Goal: Task Accomplishment & Management: Complete application form

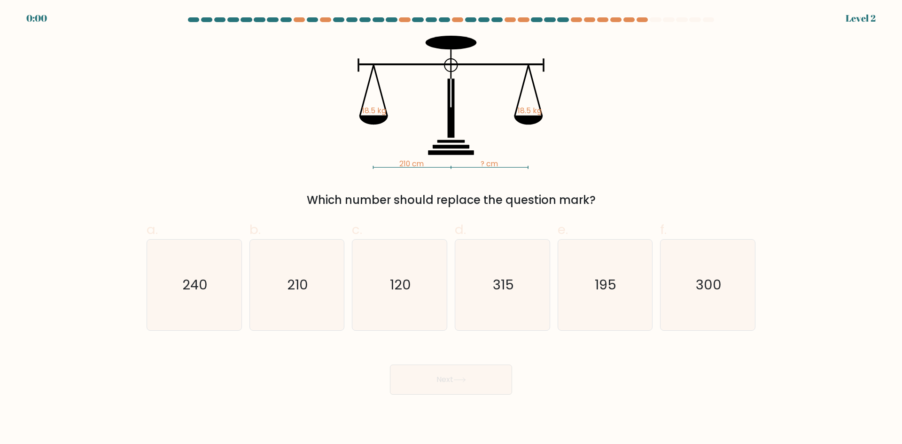
click at [864, 20] on form at bounding box center [451, 205] width 902 height 377
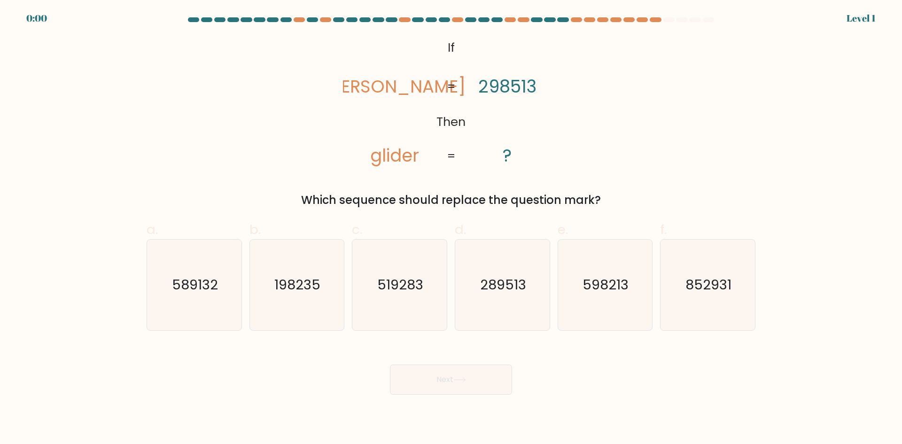
click at [31, 20] on form "If ?" at bounding box center [451, 205] width 902 height 377
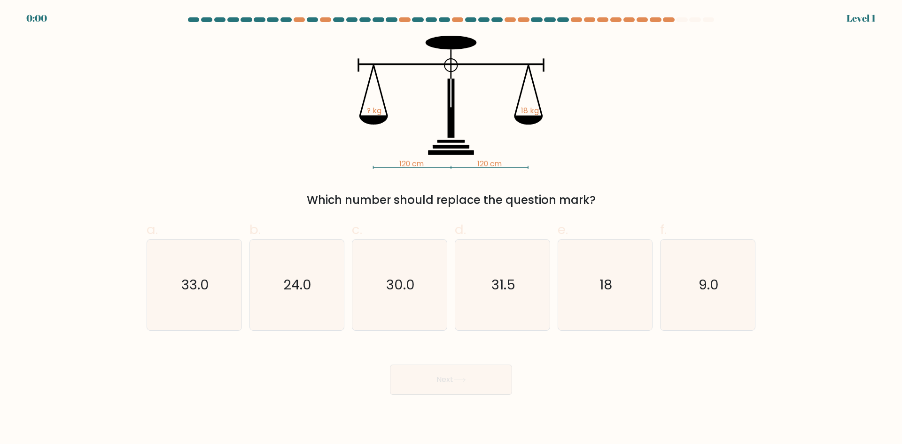
click at [31, 20] on form at bounding box center [451, 205] width 902 height 377
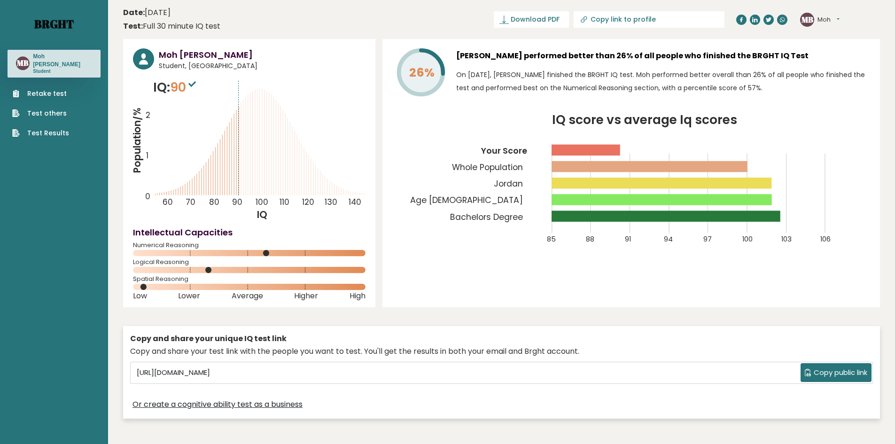
click at [62, 22] on link "Brght" at bounding box center [53, 23] width 39 height 15
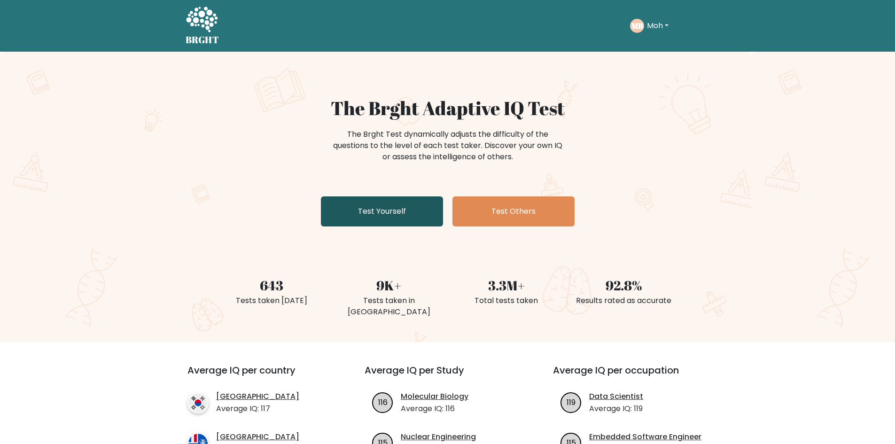
click at [418, 213] on link "Test Yourself" at bounding box center [382, 211] width 122 height 30
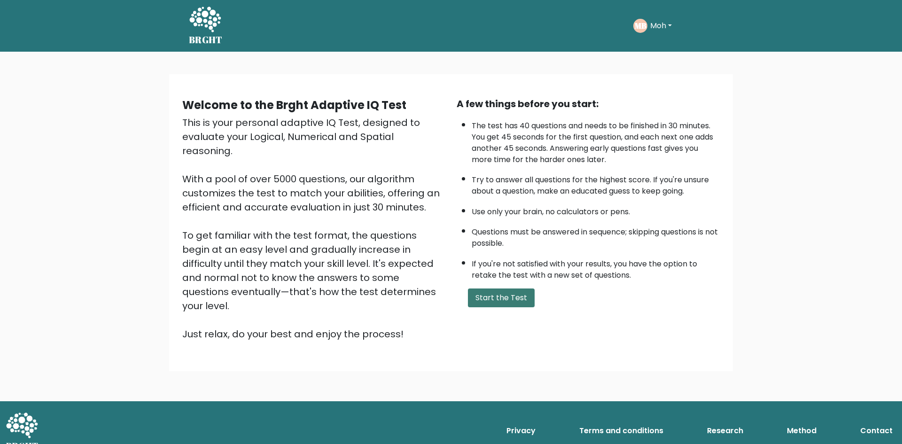
click at [509, 302] on button "Start the Test" at bounding box center [501, 298] width 67 height 19
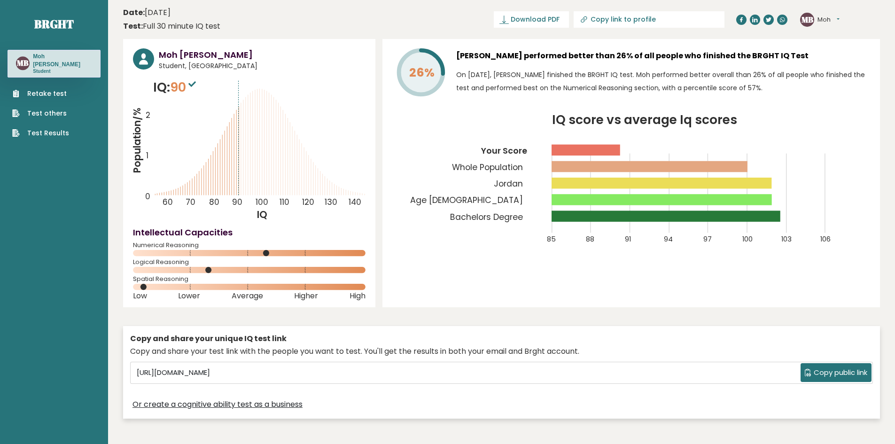
click at [52, 89] on link "Retake test" at bounding box center [40, 94] width 57 height 10
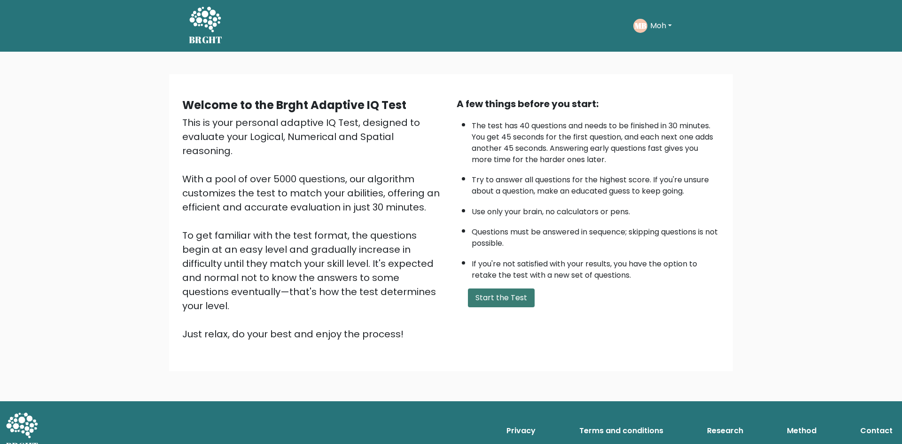
click at [517, 293] on button "Start the Test" at bounding box center [501, 298] width 67 height 19
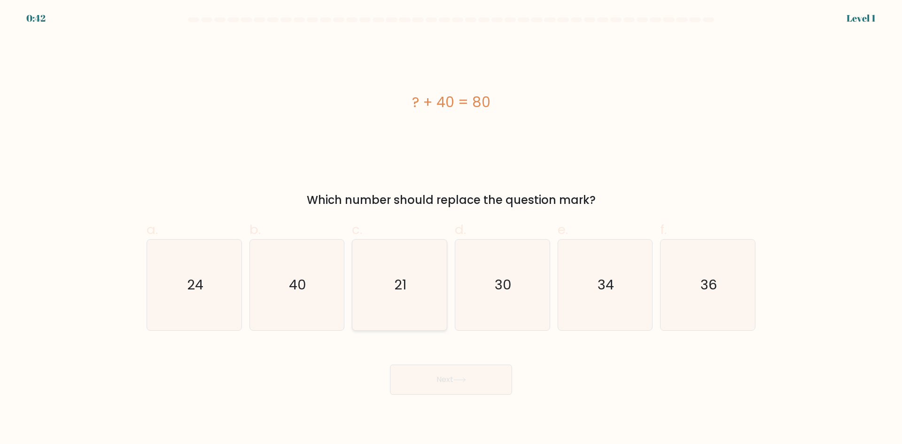
drag, startPoint x: 298, startPoint y: 280, endPoint x: 371, endPoint y: 308, distance: 78.6
click at [299, 279] on text "40" at bounding box center [297, 284] width 17 height 19
click at [451, 228] on input "b. 40" at bounding box center [451, 225] width 0 height 6
radio input "true"
click at [476, 393] on button "Next" at bounding box center [451, 380] width 122 height 30
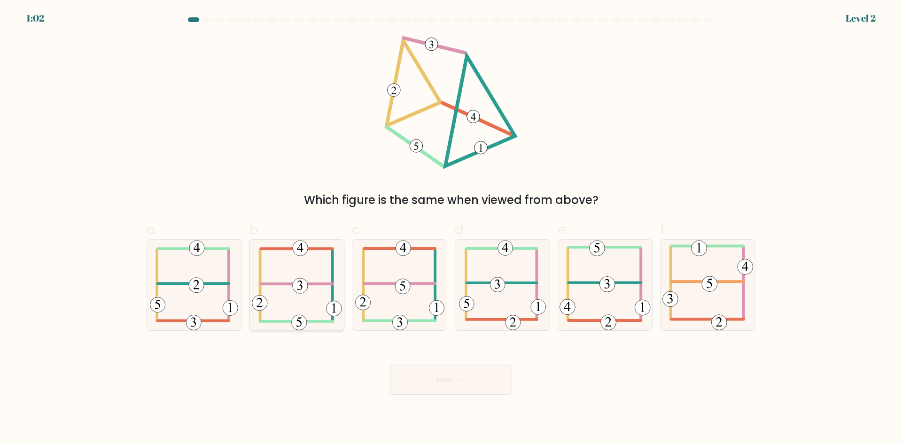
click at [310, 288] on icon at bounding box center [297, 285] width 90 height 91
click at [451, 228] on input "b." at bounding box center [451, 225] width 0 height 6
radio input "true"
click at [465, 376] on button "Next" at bounding box center [451, 380] width 122 height 30
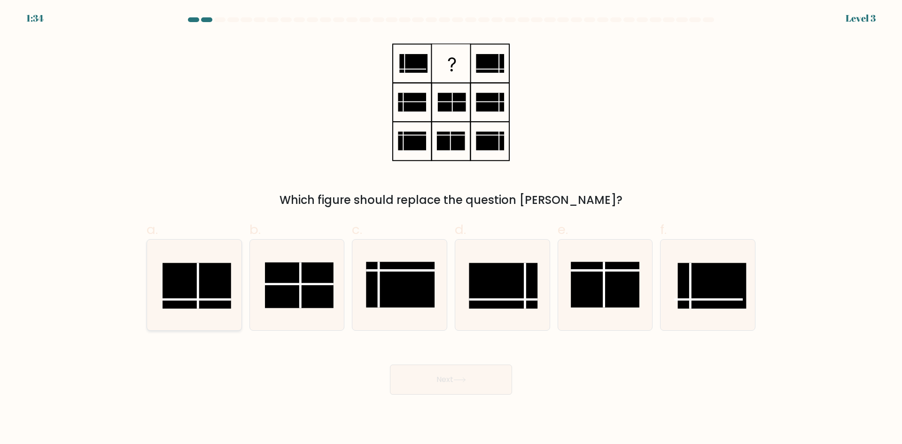
click at [219, 291] on rect at bounding box center [197, 286] width 69 height 46
click at [451, 228] on input "a." at bounding box center [451, 225] width 0 height 6
radio input "true"
click at [447, 382] on button "Next" at bounding box center [451, 380] width 122 height 30
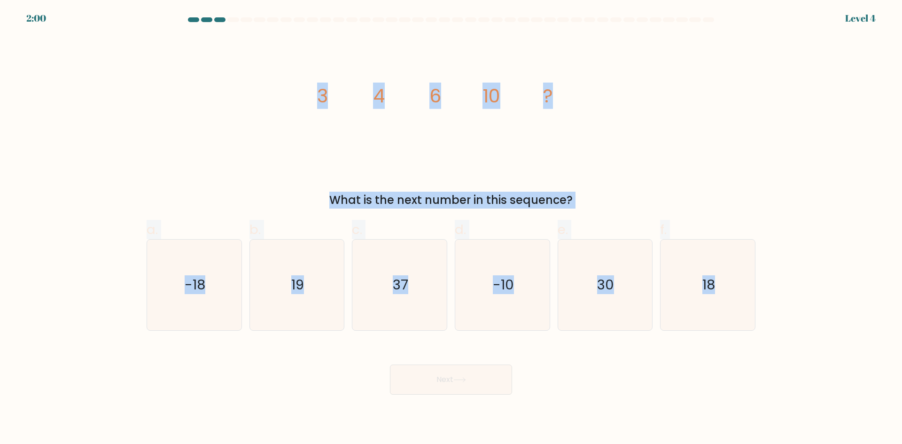
drag, startPoint x: 315, startPoint y: 97, endPoint x: 798, endPoint y: 285, distance: 518.0
click at [804, 285] on form at bounding box center [451, 205] width 902 height 377
copy form "3 4 6 10 ? What is the next number in this sequence? a. -18 b. 19 c. 37 d. -10 …"
click at [436, 156] on icon "image/svg+xml 3 4 6 10 ?" at bounding box center [451, 102] width 282 height 133
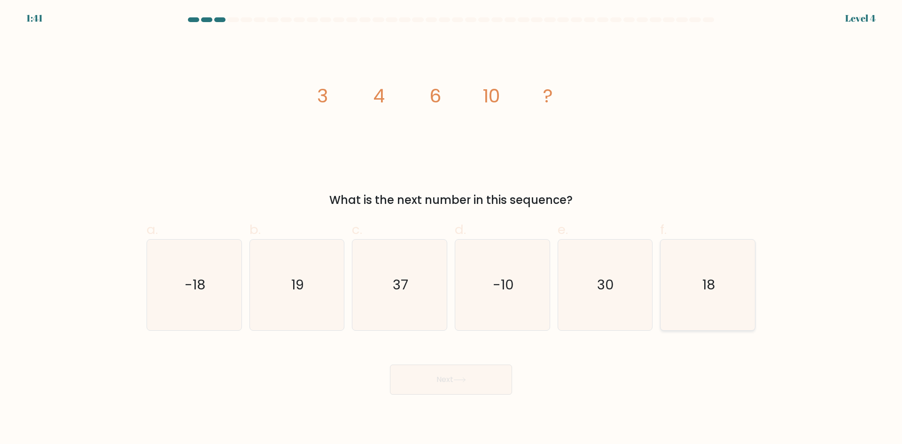
click at [704, 301] on icon "18" at bounding box center [708, 285] width 91 height 91
click at [452, 228] on input "f. 18" at bounding box center [451, 225] width 0 height 6
radio input "true"
click at [459, 376] on button "Next" at bounding box center [451, 380] width 122 height 30
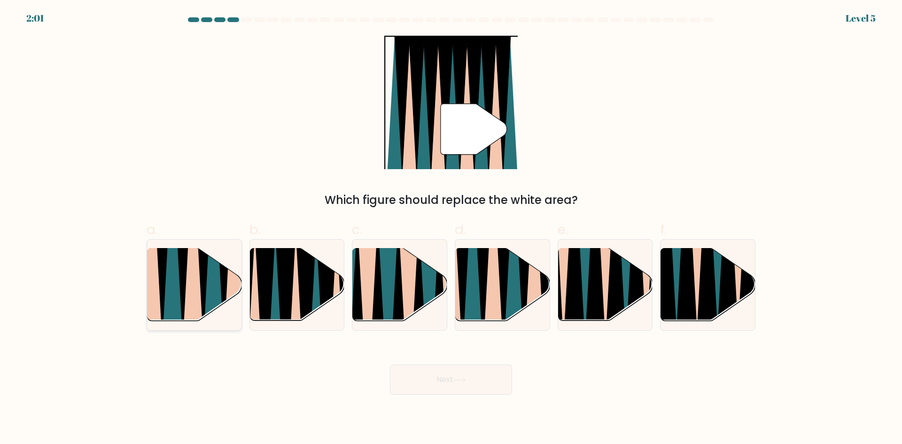
click at [194, 286] on icon at bounding box center [192, 249] width 21 height 189
click at [451, 228] on input "a." at bounding box center [451, 225] width 0 height 6
radio input "true"
click at [435, 371] on button "Next" at bounding box center [451, 380] width 122 height 30
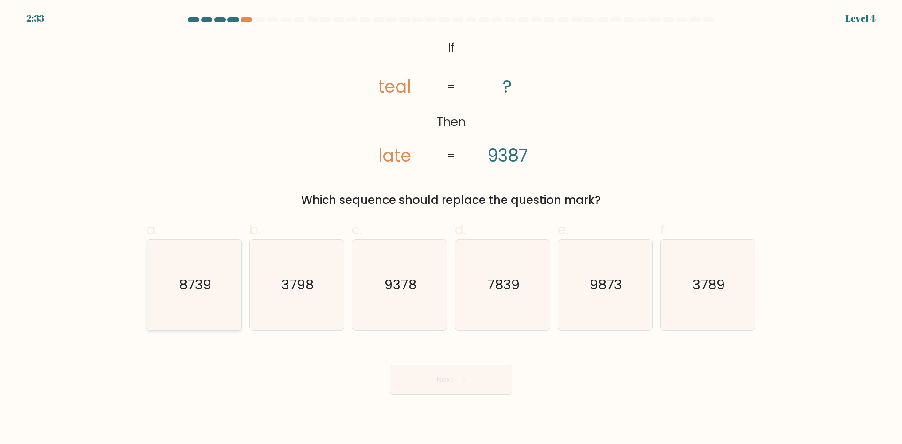
click at [206, 306] on icon "8739" at bounding box center [194, 285] width 91 height 91
click at [451, 228] on input "a. 8739" at bounding box center [451, 225] width 0 height 6
radio input "true"
click at [458, 374] on button "Next" at bounding box center [451, 380] width 122 height 30
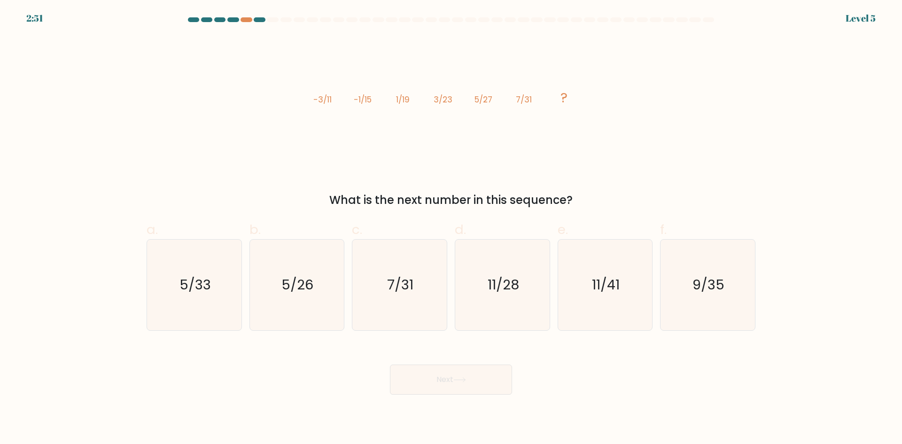
click at [433, 122] on icon "image/svg+xml -3/11 -1/15 1/19 3/23 5/27 7/31 ?" at bounding box center [451, 102] width 282 height 133
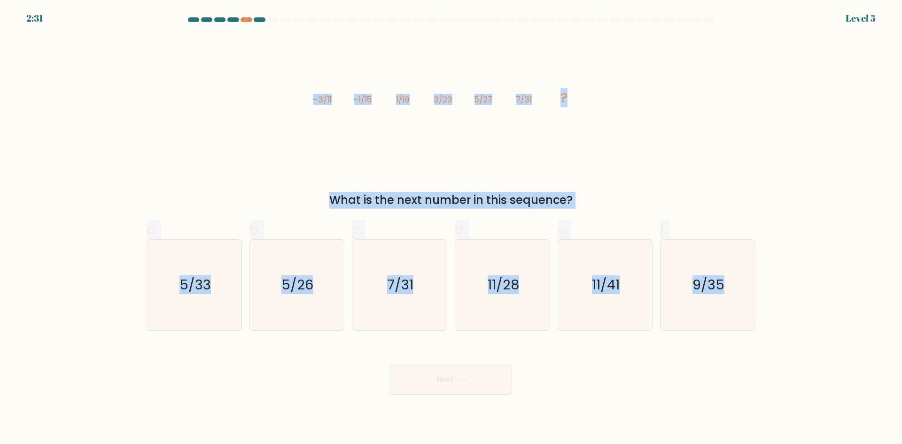
drag, startPoint x: 305, startPoint y: 96, endPoint x: 768, endPoint y: 270, distance: 494.4
click at [768, 270] on form at bounding box center [451, 205] width 902 height 377
copy form "-3/11 -1/15 1/19 3/23 5/27 7/31 ? What is the next number in this sequence? a. …"
click at [295, 177] on div "image/svg+xml -3/11 -1/15 1/19 3/23 5/27 7/31 ? What is the next number in this…" at bounding box center [451, 122] width 620 height 173
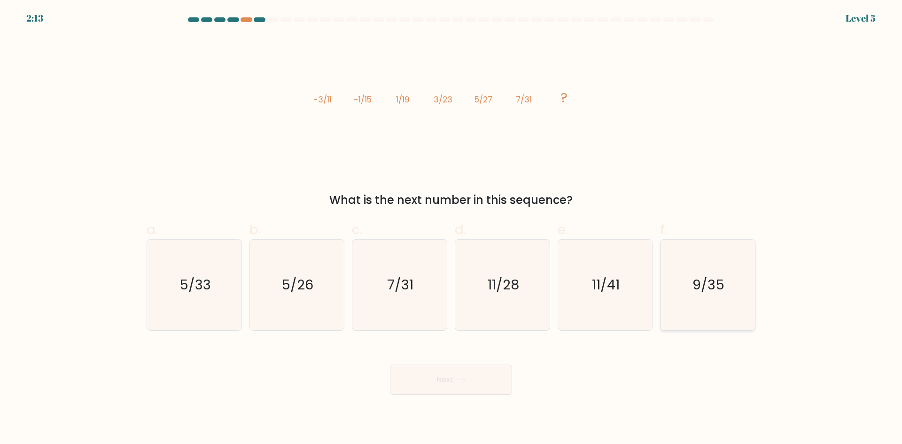
click at [699, 290] on text "9/35" at bounding box center [709, 284] width 32 height 19
click at [452, 228] on input "f. 9/35" at bounding box center [451, 225] width 0 height 6
radio input "true"
click at [466, 382] on icon at bounding box center [460, 379] width 13 height 5
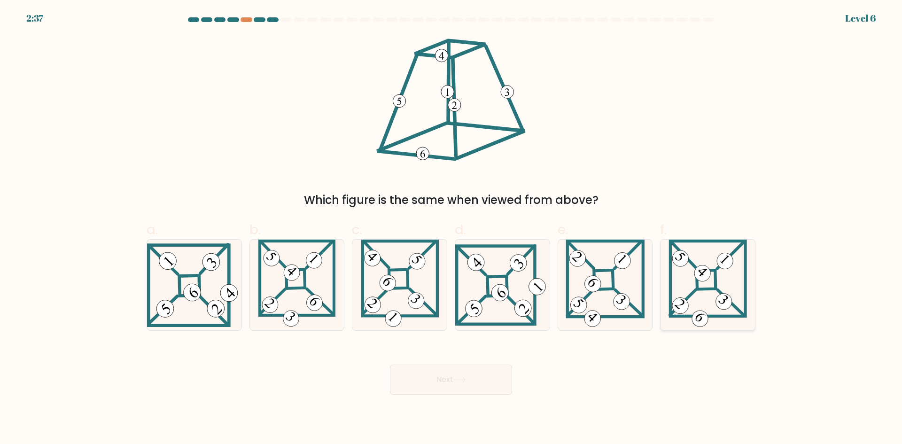
click at [696, 283] on icon at bounding box center [708, 285] width 78 height 91
click at [452, 228] on input "f." at bounding box center [451, 225] width 0 height 6
radio input "true"
click at [498, 380] on button "Next" at bounding box center [451, 380] width 122 height 30
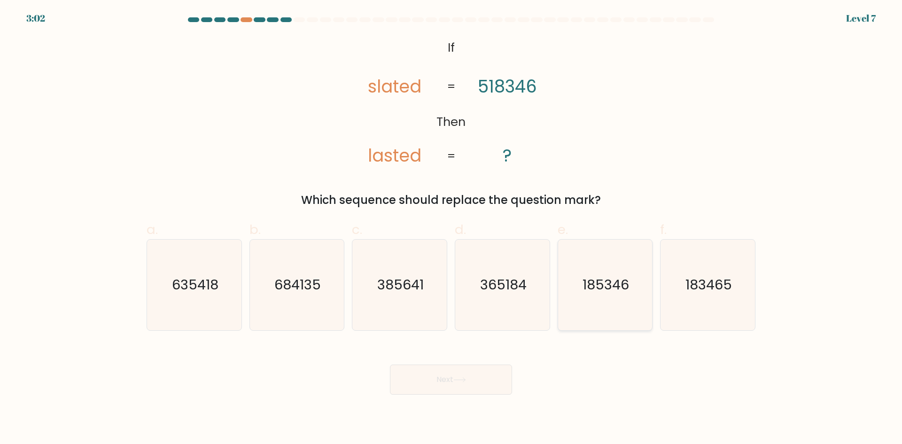
click at [616, 308] on icon "185346" at bounding box center [605, 285] width 91 height 91
click at [452, 228] on input "e. 185346" at bounding box center [451, 225] width 0 height 6
radio input "true"
click at [433, 378] on button "Next" at bounding box center [451, 380] width 122 height 30
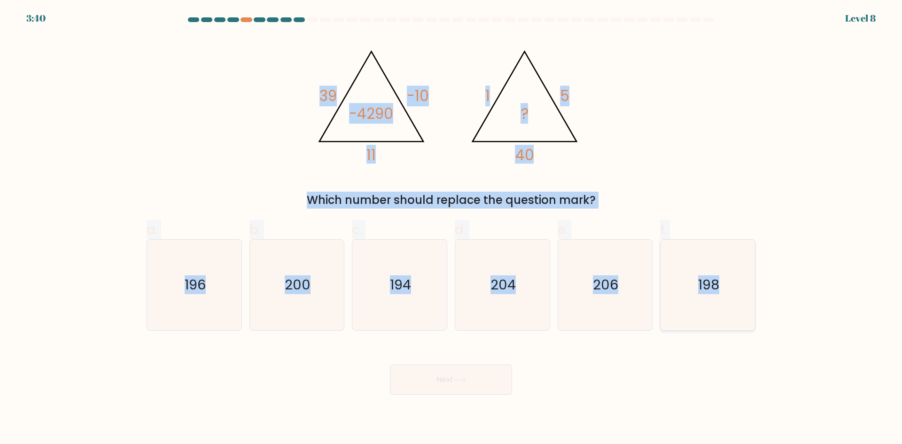
drag, startPoint x: 292, startPoint y: 71, endPoint x: 724, endPoint y: 259, distance: 471.1
click at [740, 267] on form at bounding box center [451, 205] width 902 height 377
copy form "39 -10 11 -4290 @import url('https://fonts.googleapis.com/css?family=Abril+Fatf…"
click at [455, 88] on icon "@import url('https://fonts.googleapis.com/css?family=Abril+Fatface:400,100,100i…" at bounding box center [451, 102] width 282 height 133
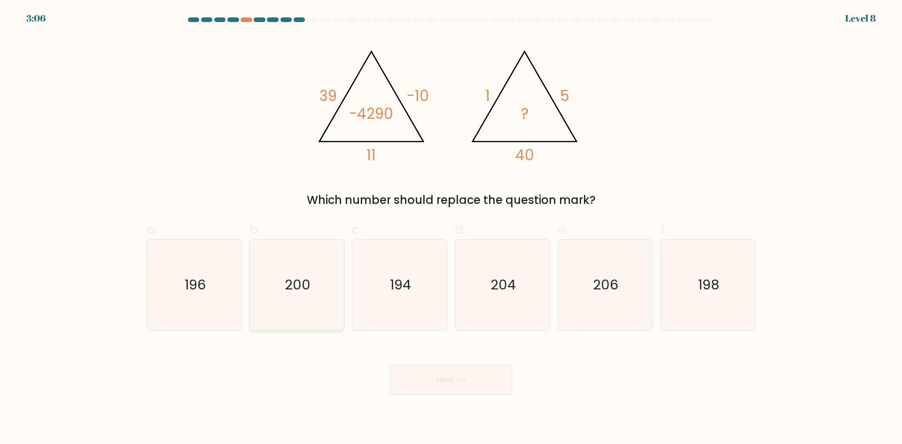
click at [272, 297] on icon "200" at bounding box center [296, 285] width 91 height 91
click at [451, 228] on input "b. 200" at bounding box center [451, 225] width 0 height 6
radio input "true"
click at [434, 374] on button "Next" at bounding box center [451, 380] width 122 height 30
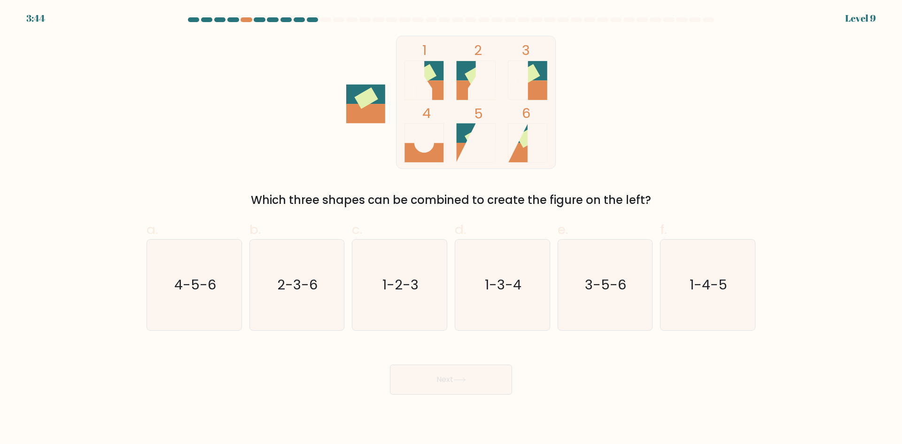
drag, startPoint x: 356, startPoint y: 89, endPoint x: 463, endPoint y: 128, distance: 114.5
click at [463, 128] on icon "1 2 3 4 5 6" at bounding box center [451, 102] width 253 height 133
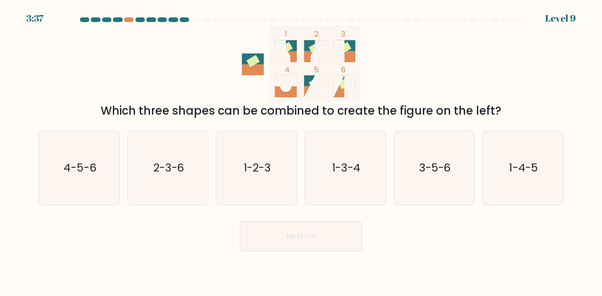
drag, startPoint x: 543, startPoint y: 107, endPoint x: 451, endPoint y: 89, distance: 93.4
click at [451, 89] on div "1 2 3 4 5 6 Which three shapes can be combined to create the figure on the left?" at bounding box center [301, 73] width 536 height 94
click at [415, 166] on icon "3-5-6" at bounding box center [434, 168] width 74 height 74
click at [301, 150] on input "e. 3-5-6" at bounding box center [301, 149] width 0 height 2
radio input "true"
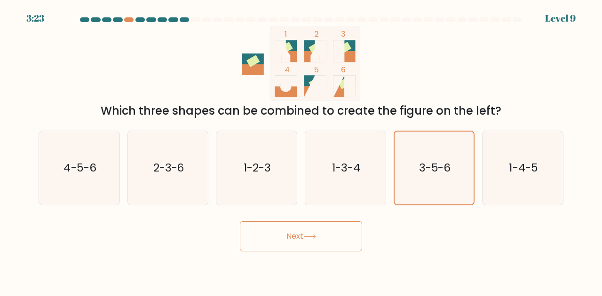
click at [311, 247] on button "Next" at bounding box center [301, 236] width 122 height 30
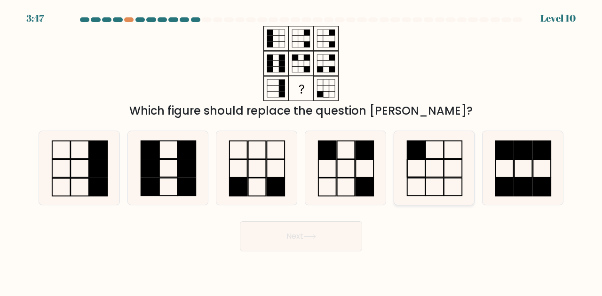
click at [443, 176] on rect at bounding box center [434, 169] width 18 height 18
click at [301, 150] on input "e." at bounding box center [301, 149] width 0 height 2
radio input "true"
click at [299, 243] on button "Next" at bounding box center [301, 236] width 122 height 30
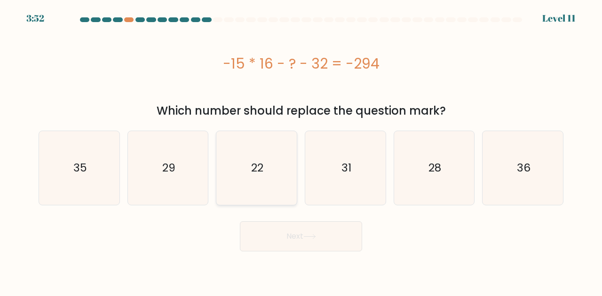
click at [251, 173] on text "22" at bounding box center [257, 168] width 12 height 16
click at [301, 150] on input "c. 22" at bounding box center [301, 149] width 0 height 2
radio input "true"
click at [296, 239] on button "Next" at bounding box center [301, 236] width 122 height 30
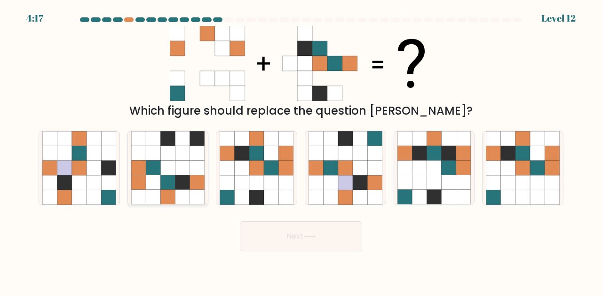
click at [174, 186] on icon at bounding box center [167, 182] width 15 height 15
click at [301, 150] on input "b." at bounding box center [301, 149] width 0 height 2
radio input "true"
click at [259, 184] on icon at bounding box center [256, 182] width 15 height 15
click at [301, 150] on input "c." at bounding box center [301, 149] width 0 height 2
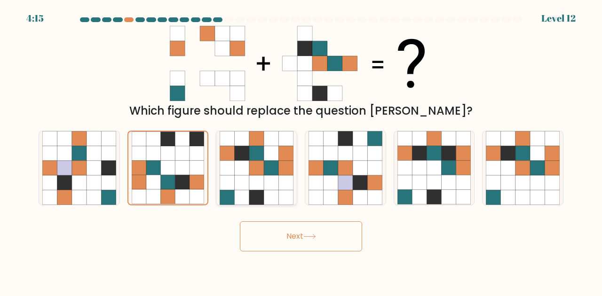
radio input "true"
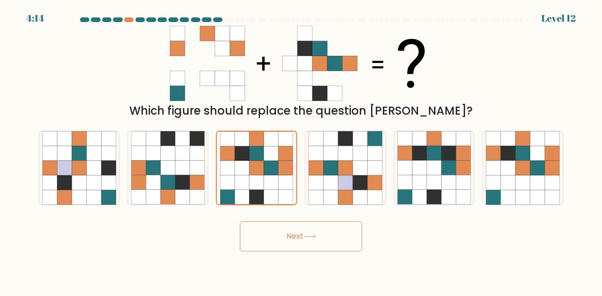
click at [293, 236] on button "Next" at bounding box center [301, 236] width 122 height 30
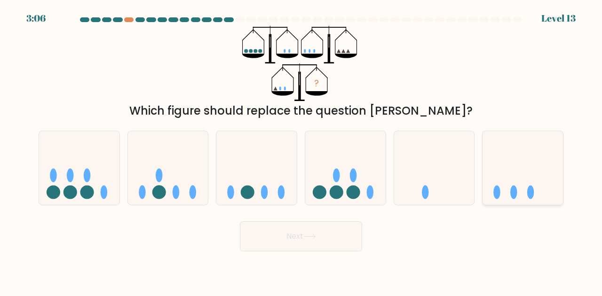
click at [498, 185] on icon at bounding box center [522, 168] width 80 height 66
click at [301, 150] on input "f." at bounding box center [301, 149] width 0 height 2
radio input "true"
click at [307, 239] on icon at bounding box center [309, 236] width 13 height 5
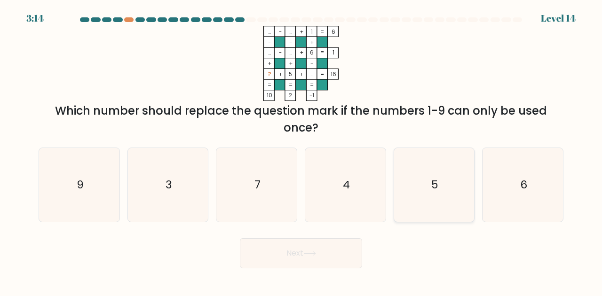
click at [439, 190] on icon "5" at bounding box center [434, 185] width 74 height 74
click at [301, 150] on input "e. 5" at bounding box center [301, 149] width 0 height 2
radio input "true"
click at [183, 193] on icon "3" at bounding box center [168, 185] width 74 height 74
click at [301, 150] on input "b. 3" at bounding box center [301, 149] width 0 height 2
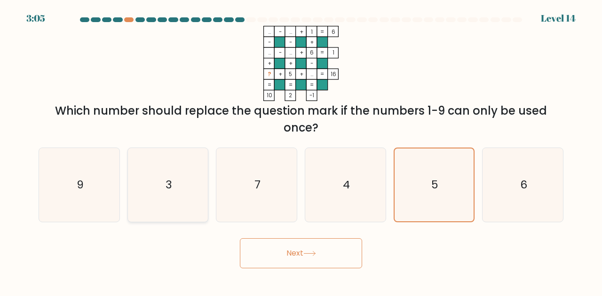
radio input "true"
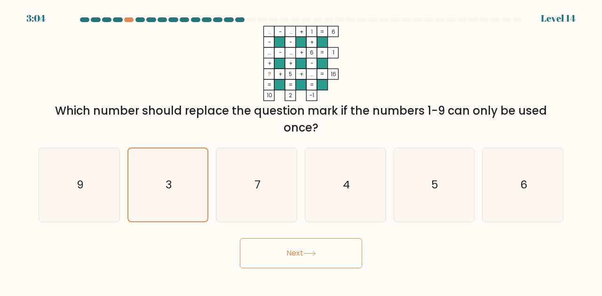
click at [311, 254] on icon at bounding box center [309, 253] width 13 height 5
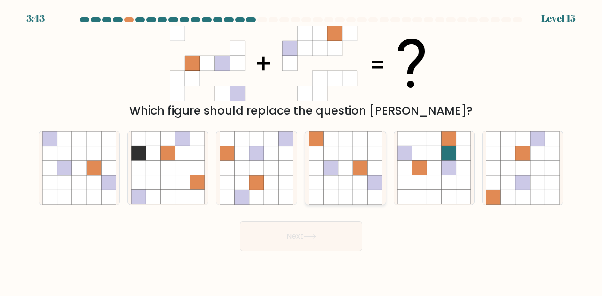
click at [348, 165] on icon at bounding box center [345, 168] width 15 height 15
click at [301, 150] on input "d." at bounding box center [301, 149] width 0 height 2
radio input "true"
click at [319, 235] on button "Next" at bounding box center [301, 236] width 122 height 30
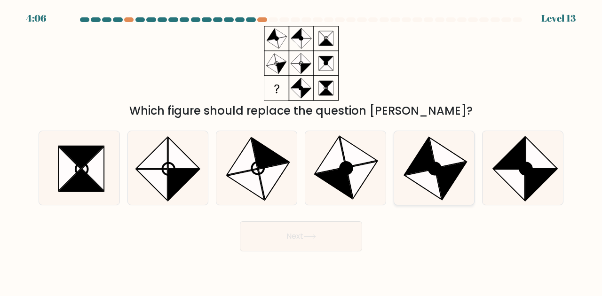
click at [450, 180] on icon at bounding box center [451, 181] width 31 height 37
click at [301, 150] on input "e." at bounding box center [301, 149] width 0 height 2
radio input "true"
click at [314, 229] on button "Next" at bounding box center [301, 236] width 122 height 30
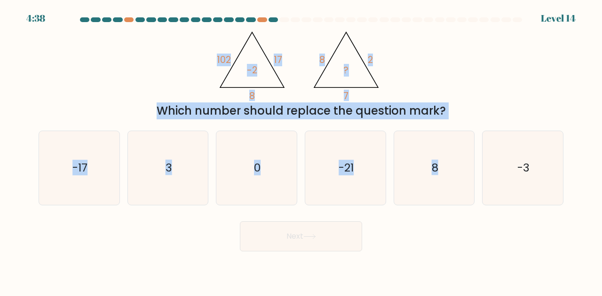
drag, startPoint x: 209, startPoint y: 55, endPoint x: 450, endPoint y: 120, distance: 249.8
click at [450, 120] on form at bounding box center [301, 134] width 602 height 234
copy form "102 17 8 -2 @import url('https://fonts.googleapis.com/css?family=Abril+Fatface:…"
click at [170, 47] on div "@import url('https://fonts.googleapis.com/css?family=Abril+Fatface:400,100,100i…" at bounding box center [301, 73] width 536 height 94
drag, startPoint x: 191, startPoint y: 40, endPoint x: 548, endPoint y: 165, distance: 377.7
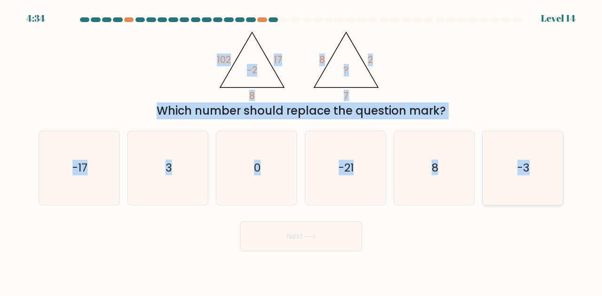
click at [558, 165] on form at bounding box center [301, 134] width 602 height 234
copy form "102 17 8 -2 @import url('https://fonts.googleapis.com/css?family=Abril+Fatface:…"
click at [475, 84] on div "@import url('https://fonts.googleapis.com/css?family=Abril+Fatface:400,100,100i…" at bounding box center [301, 73] width 536 height 94
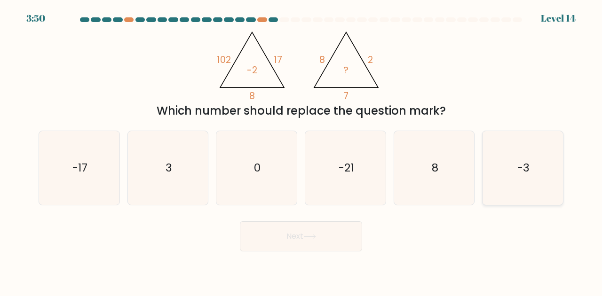
click at [533, 168] on icon "-3" at bounding box center [523, 168] width 74 height 74
click at [301, 150] on input "f. -3" at bounding box center [301, 149] width 0 height 2
radio input "true"
click at [318, 235] on button "Next" at bounding box center [301, 236] width 122 height 30
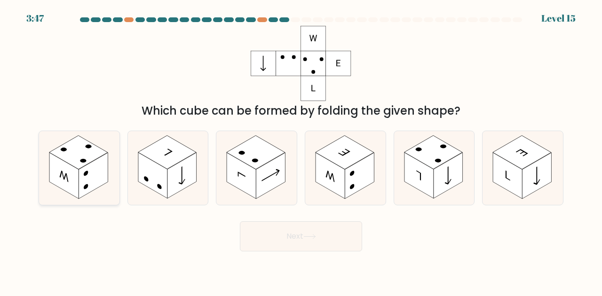
click at [90, 181] on rect at bounding box center [92, 176] width 29 height 46
click at [301, 150] on input "a." at bounding box center [301, 149] width 0 height 2
radio input "true"
click at [309, 236] on icon at bounding box center [309, 237] width 11 height 4
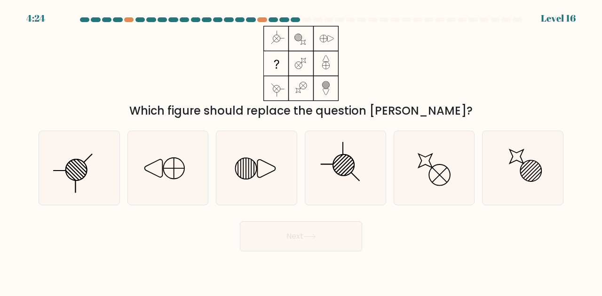
drag, startPoint x: 263, startPoint y: 28, endPoint x: 274, endPoint y: 42, distance: 17.8
click at [290, 44] on icon at bounding box center [301, 63] width 118 height 75
drag, startPoint x: 274, startPoint y: 39, endPoint x: 290, endPoint y: 51, distance: 20.4
click at [290, 51] on icon at bounding box center [301, 63] width 118 height 75
click at [352, 166] on icon at bounding box center [345, 168] width 74 height 74
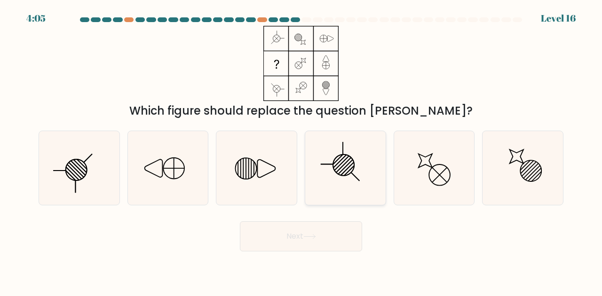
click at [301, 150] on input "d." at bounding box center [301, 149] width 0 height 2
radio input "true"
click at [317, 229] on button "Next" at bounding box center [301, 236] width 122 height 30
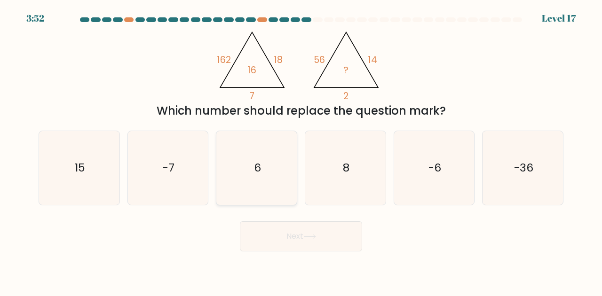
drag, startPoint x: 269, startPoint y: 162, endPoint x: 288, endPoint y: 186, distance: 30.5
click at [269, 163] on icon "6" at bounding box center [256, 168] width 74 height 74
click at [301, 150] on input "c. 6" at bounding box center [301, 149] width 0 height 2
radio input "true"
click at [304, 230] on button "Next" at bounding box center [301, 236] width 122 height 30
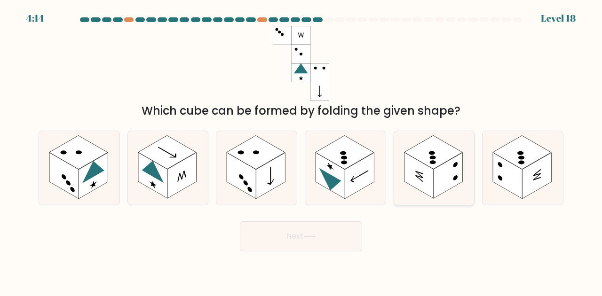
click at [446, 173] on rect at bounding box center [447, 176] width 29 height 46
click at [301, 150] on input "e." at bounding box center [301, 149] width 0 height 2
radio input "true"
click at [328, 238] on button "Next" at bounding box center [301, 236] width 122 height 30
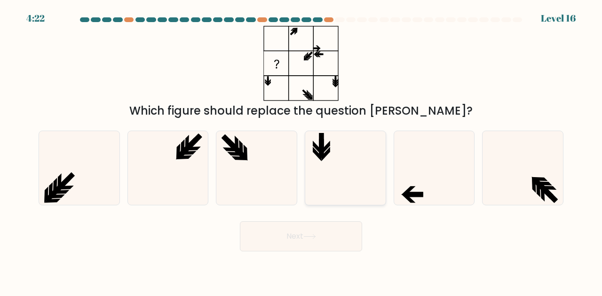
click at [316, 160] on icon at bounding box center [345, 168] width 74 height 74
click at [301, 150] on input "d." at bounding box center [301, 149] width 0 height 2
radio input "true"
click at [311, 235] on icon at bounding box center [309, 236] width 13 height 5
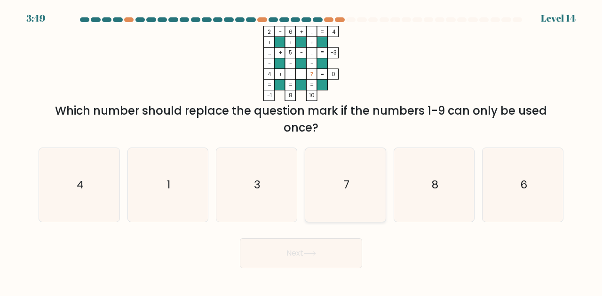
click at [358, 199] on icon "7" at bounding box center [345, 185] width 74 height 74
click at [301, 150] on input "d. 7" at bounding box center [301, 149] width 0 height 2
radio input "true"
click at [343, 256] on button "Next" at bounding box center [301, 253] width 122 height 30
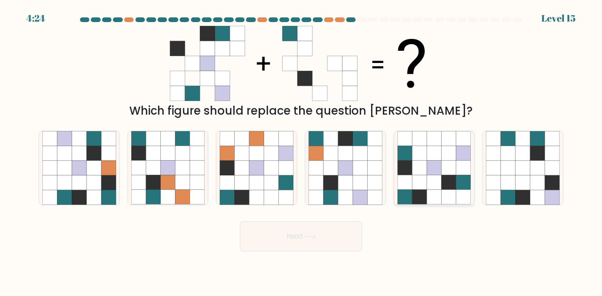
click at [454, 166] on icon at bounding box center [448, 168] width 15 height 15
click at [301, 150] on input "e." at bounding box center [301, 149] width 0 height 2
radio input "true"
click at [292, 235] on button "Next" at bounding box center [301, 236] width 122 height 30
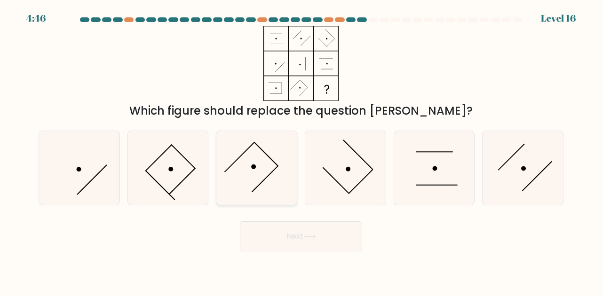
click at [249, 177] on icon at bounding box center [256, 168] width 74 height 74
click at [301, 150] on input "c." at bounding box center [301, 149] width 0 height 2
radio input "true"
click at [342, 176] on icon at bounding box center [345, 168] width 74 height 74
click at [301, 150] on input "d." at bounding box center [301, 149] width 0 height 2
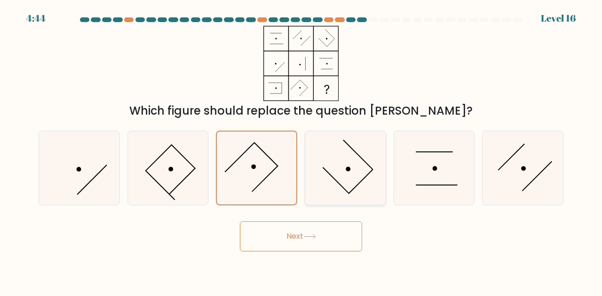
radio input "true"
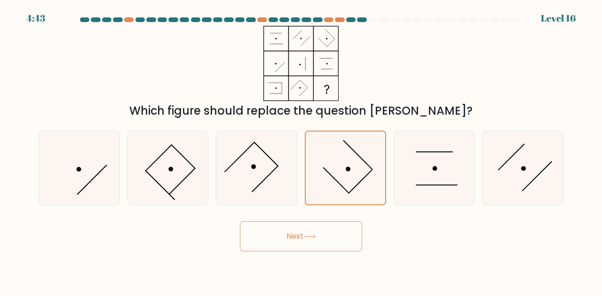
click at [321, 227] on button "Next" at bounding box center [301, 236] width 122 height 30
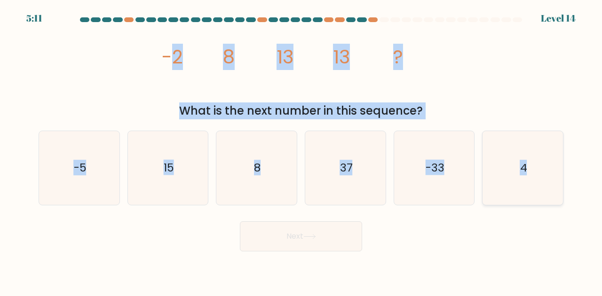
drag, startPoint x: 173, startPoint y: 55, endPoint x: 509, endPoint y: 164, distance: 353.5
click at [550, 181] on form at bounding box center [301, 134] width 602 height 234
copy form "2 8 13 13 ? What is the next number in this sequence? a. -5 b. 15 c. 8 d. 37 e.…"
click at [221, 76] on icon "image/svg+xml -2 8 13 13 ?" at bounding box center [301, 63] width 282 height 75
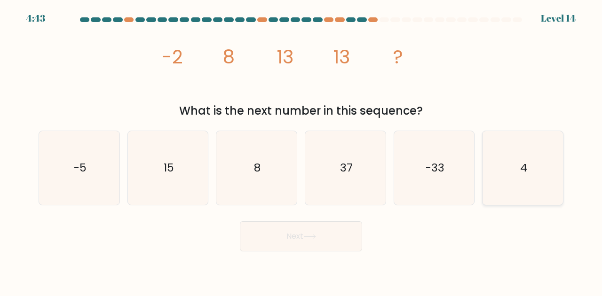
click at [532, 173] on icon "4" at bounding box center [523, 168] width 74 height 74
click at [301, 150] on input "f. 4" at bounding box center [301, 149] width 0 height 2
radio input "true"
click at [319, 243] on button "Next" at bounding box center [301, 236] width 122 height 30
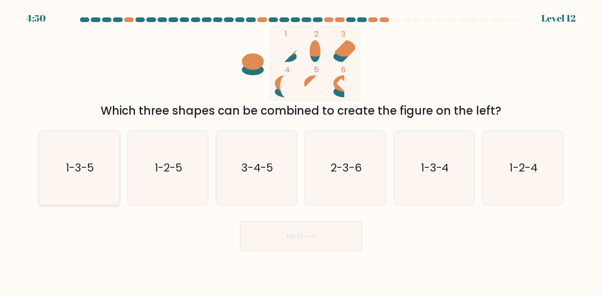
click at [80, 161] on text "1-3-5" at bounding box center [80, 168] width 28 height 16
click at [301, 150] on input "a. 1-3-5" at bounding box center [301, 149] width 0 height 2
radio input "true"
click at [327, 229] on button "Next" at bounding box center [301, 236] width 122 height 30
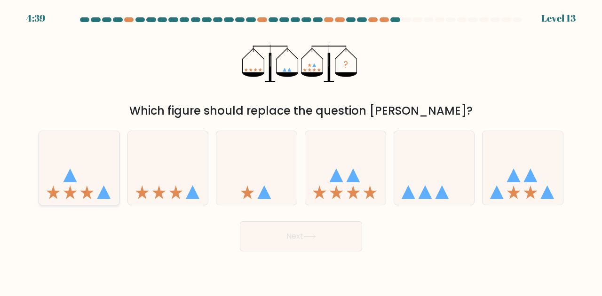
click at [95, 171] on icon at bounding box center [79, 168] width 80 height 66
click at [301, 150] on input "a." at bounding box center [301, 149] width 0 height 2
radio input "true"
click at [315, 239] on button "Next" at bounding box center [301, 236] width 122 height 30
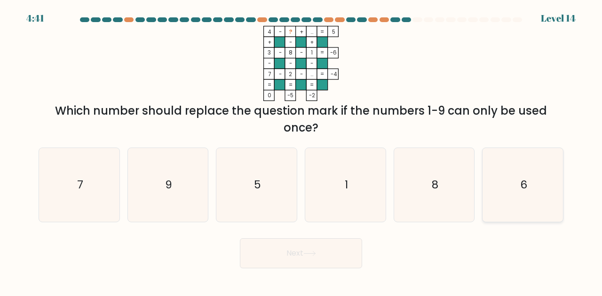
click at [539, 186] on icon "6" at bounding box center [523, 185] width 74 height 74
click at [301, 150] on input "f. 6" at bounding box center [301, 149] width 0 height 2
radio input "true"
click at [307, 258] on button "Next" at bounding box center [301, 253] width 122 height 30
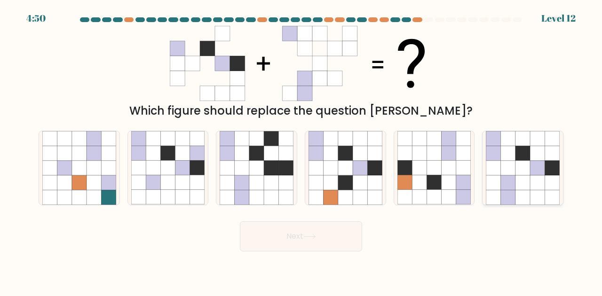
click at [535, 158] on icon at bounding box center [537, 153] width 15 height 15
click at [301, 150] on input "f." at bounding box center [301, 149] width 0 height 2
radio input "true"
click at [306, 234] on button "Next" at bounding box center [301, 236] width 122 height 30
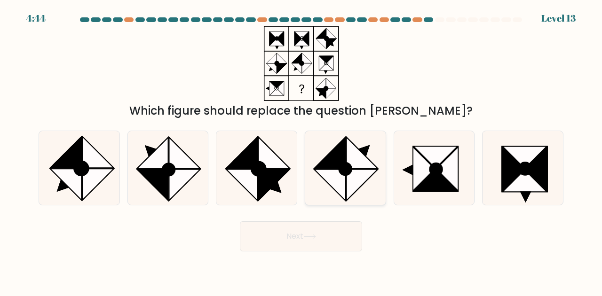
click at [361, 173] on icon at bounding box center [361, 185] width 31 height 31
click at [301, 150] on input "d." at bounding box center [301, 149] width 0 height 2
radio input "true"
click at [294, 242] on button "Next" at bounding box center [301, 236] width 122 height 30
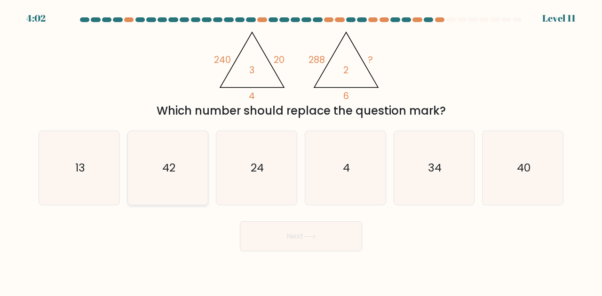
click at [180, 169] on icon "42" at bounding box center [168, 168] width 74 height 74
click at [301, 150] on input "b. 42" at bounding box center [301, 149] width 0 height 2
radio input "true"
click at [381, 63] on icon "@import url('https://fonts.googleapis.com/css?family=Abril+Fatface:400,100,100i…" at bounding box center [300, 63] width 173 height 75
drag, startPoint x: 231, startPoint y: 171, endPoint x: 256, endPoint y: 185, distance: 28.2
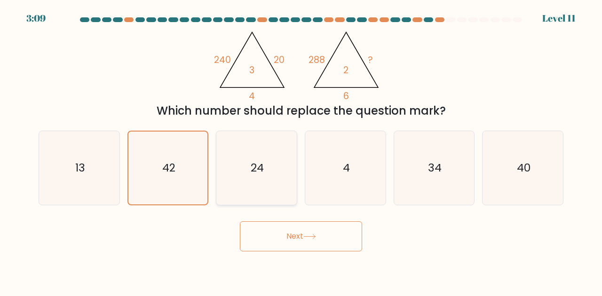
click at [231, 171] on icon "24" at bounding box center [256, 168] width 74 height 74
click at [301, 150] on input "c. 24" at bounding box center [301, 149] width 0 height 2
radio input "true"
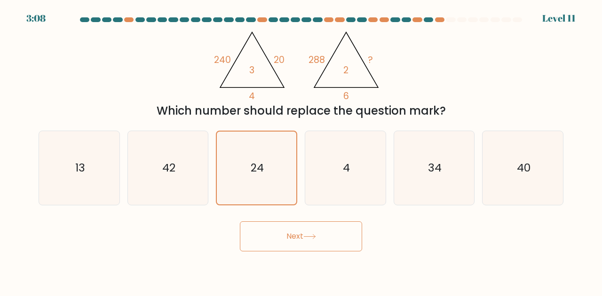
click at [307, 245] on button "Next" at bounding box center [301, 236] width 122 height 30
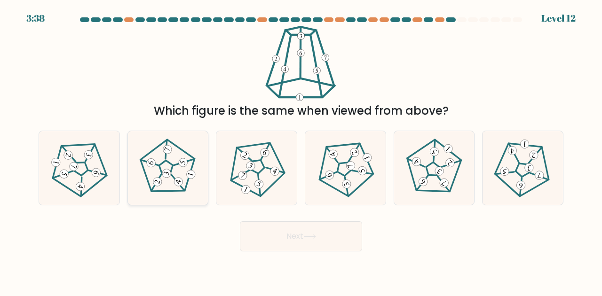
click at [170, 170] on icon at bounding box center [167, 168] width 59 height 59
click at [301, 150] on input "b." at bounding box center [301, 149] width 0 height 2
radio input "true"
click at [316, 241] on button "Next" at bounding box center [301, 236] width 122 height 30
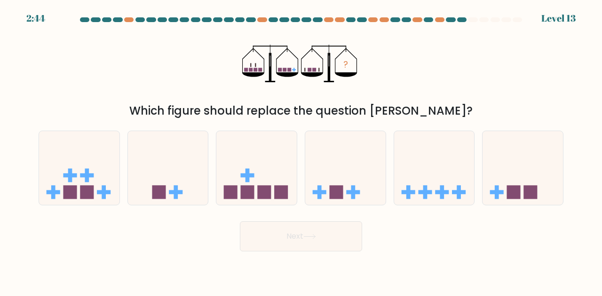
drag, startPoint x: 167, startPoint y: 192, endPoint x: 272, endPoint y: 220, distance: 109.0
click at [167, 192] on icon at bounding box center [168, 168] width 80 height 66
click at [301, 150] on input "b." at bounding box center [301, 149] width 0 height 2
radio input "true"
click at [310, 233] on button "Next" at bounding box center [301, 236] width 122 height 30
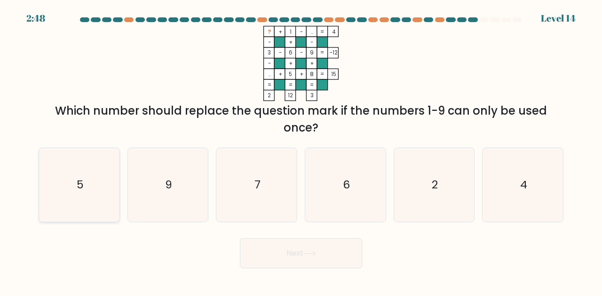
click at [99, 191] on icon "5" at bounding box center [79, 185] width 74 height 74
click at [301, 150] on input "a. 5" at bounding box center [301, 149] width 0 height 2
radio input "true"
click at [356, 171] on icon "6" at bounding box center [345, 185] width 74 height 74
click at [301, 150] on input "d. 6" at bounding box center [301, 149] width 0 height 2
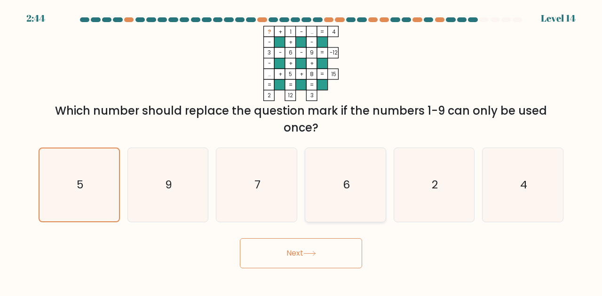
radio input "true"
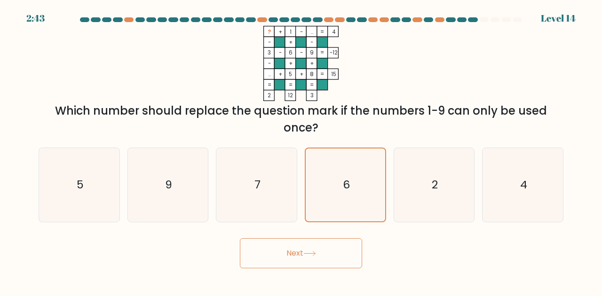
click at [285, 250] on button "Next" at bounding box center [301, 253] width 122 height 30
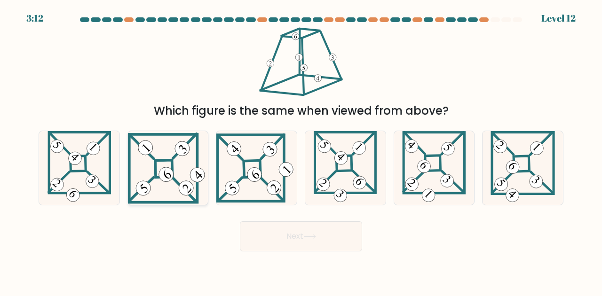
click at [180, 167] on icon at bounding box center [168, 168] width 80 height 71
click at [301, 150] on input "b." at bounding box center [301, 149] width 0 height 2
radio input "true"
click at [284, 225] on button "Next" at bounding box center [301, 236] width 122 height 30
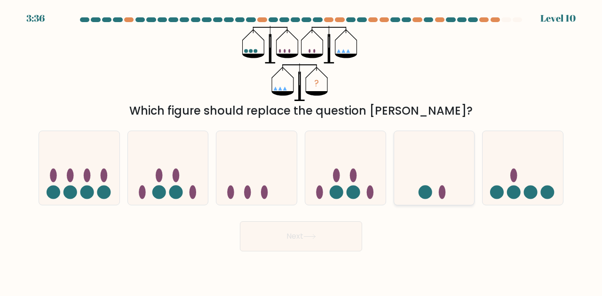
click at [447, 193] on icon at bounding box center [434, 168] width 80 height 66
click at [301, 150] on input "e." at bounding box center [301, 149] width 0 height 2
radio input "true"
click at [327, 243] on button "Next" at bounding box center [301, 236] width 122 height 30
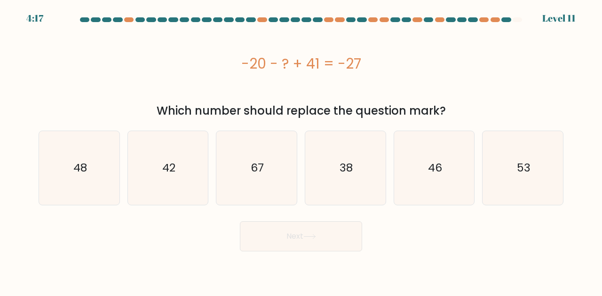
drag, startPoint x: 539, startPoint y: 21, endPoint x: 518, endPoint y: 21, distance: 20.7
click at [518, 21] on div at bounding box center [301, 21] width 536 height 8
click at [510, 18] on at bounding box center [301, 19] width 444 height 5
click at [534, 63] on div "-20 - ? + 41 = -27" at bounding box center [301, 63] width 525 height 21
click at [67, 136] on icon "48" at bounding box center [79, 168] width 74 height 74
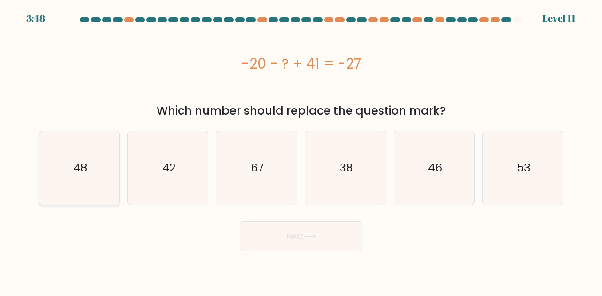
click at [301, 148] on input "a. 48" at bounding box center [301, 149] width 0 height 2
radio input "true"
click at [308, 231] on button "Next" at bounding box center [301, 236] width 122 height 30
